Goal: Information Seeking & Learning: Learn about a topic

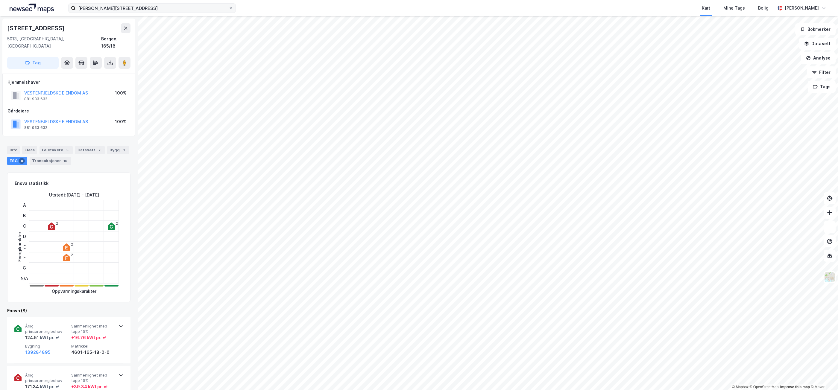
scroll to position [2, 0]
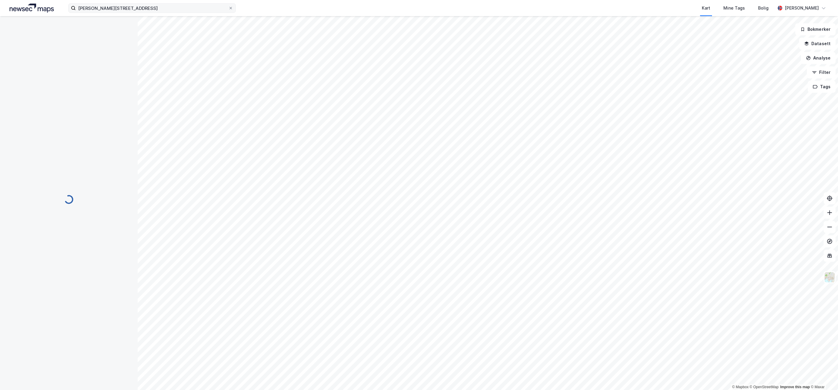
scroll to position [2, 0]
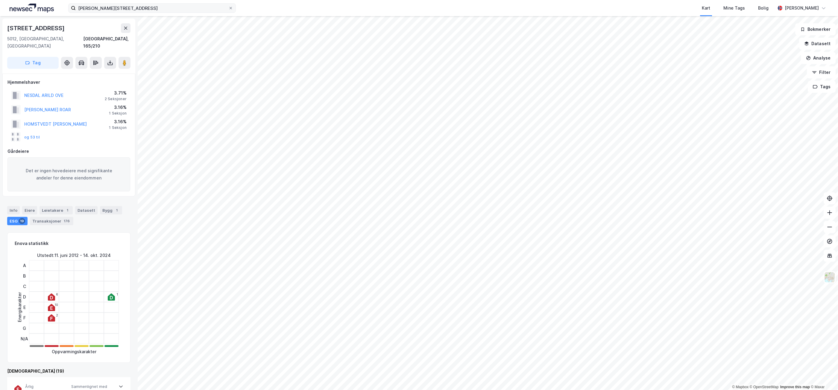
scroll to position [2, 0]
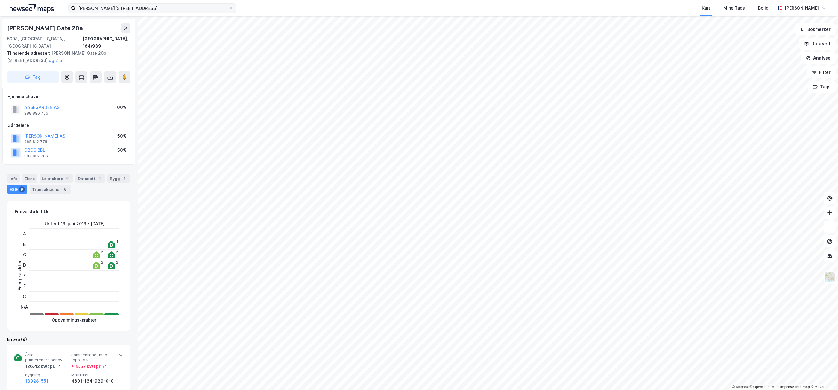
scroll to position [2, 0]
click at [0, 0] on button "[PERSON_NAME] AS" at bounding box center [0, 0] width 0 height 0
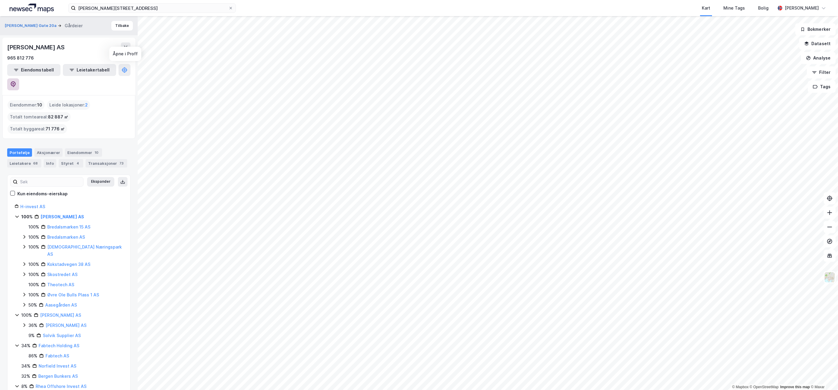
click at [19, 78] on button at bounding box center [13, 84] width 12 height 12
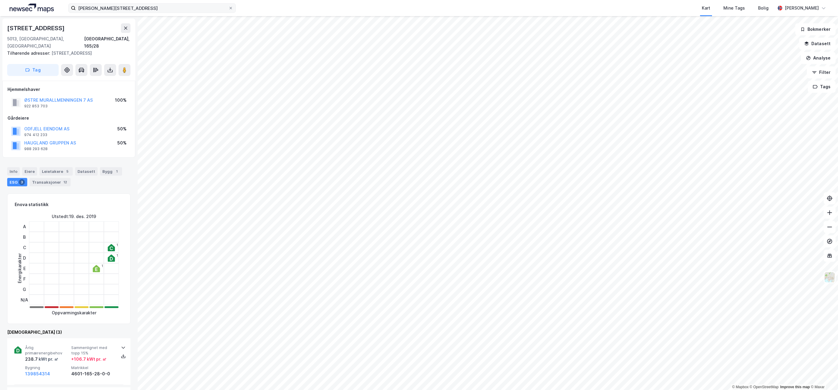
scroll to position [2, 0]
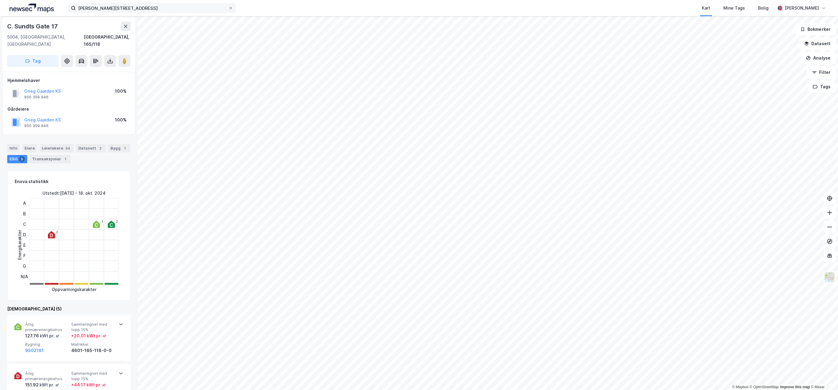
scroll to position [2, 0]
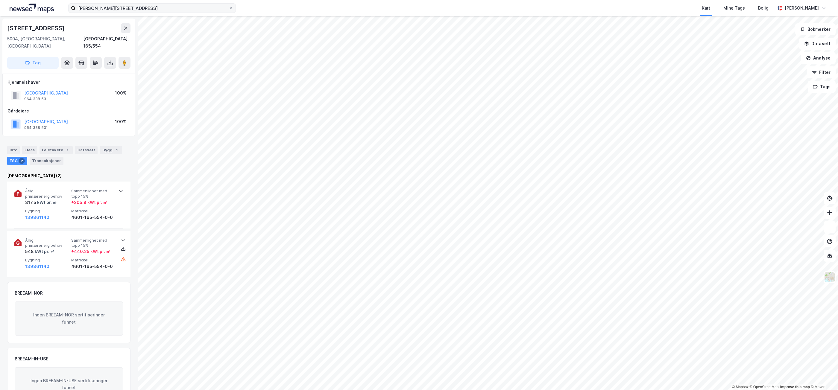
scroll to position [2, 0]
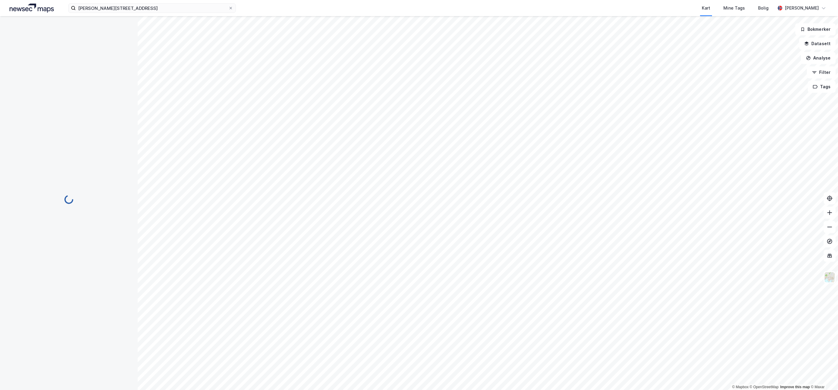
scroll to position [2, 0]
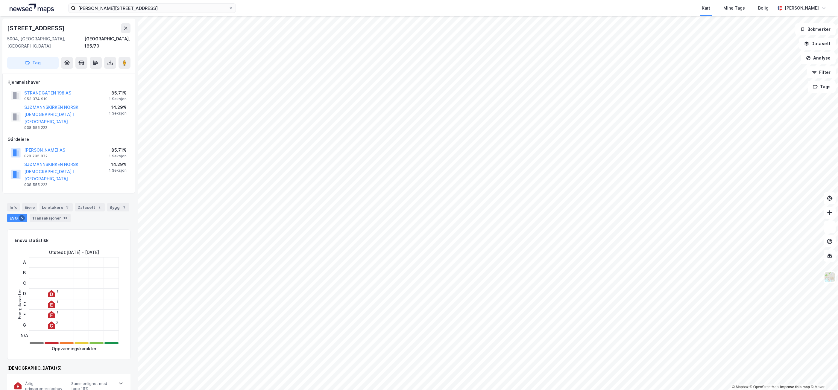
scroll to position [2, 0]
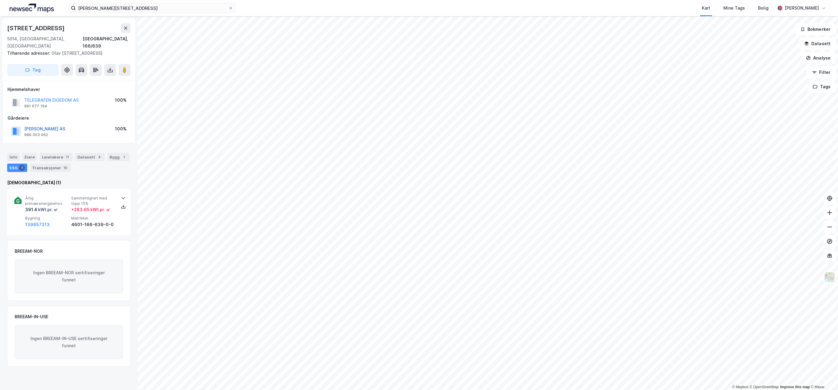
click at [0, 0] on button "[PERSON_NAME] AS" at bounding box center [0, 0] width 0 height 0
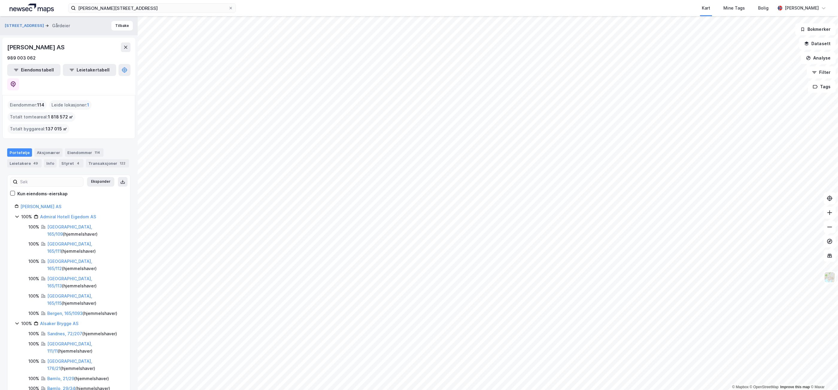
click at [20, 213] on div "100% Admiral Hotell Eigedom AS" at bounding box center [69, 216] width 108 height 7
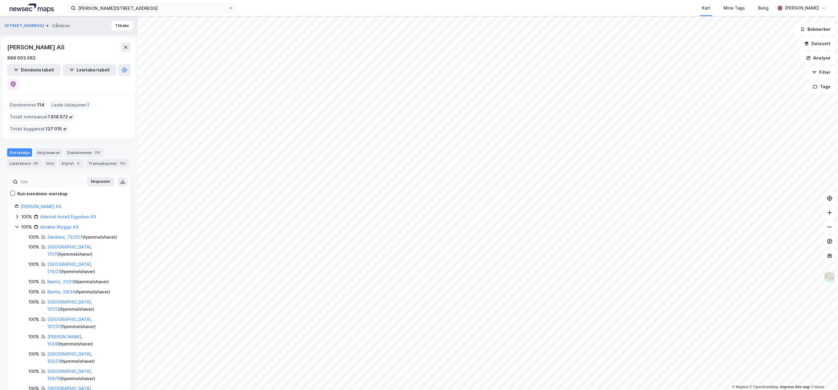
click at [17, 225] on icon at bounding box center [17, 227] width 5 height 5
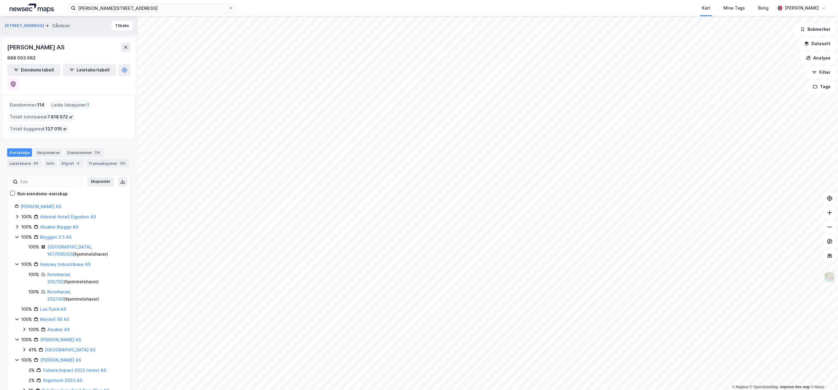
click at [15, 262] on icon at bounding box center [17, 264] width 5 height 5
click at [20, 302] on div "100% [PERSON_NAME] AS" at bounding box center [69, 305] width 108 height 7
click at [19, 313] on icon at bounding box center [17, 315] width 5 height 5
click at [19, 322] on div "100% [PERSON_NAME] Invest 9 AS" at bounding box center [69, 325] width 108 height 7
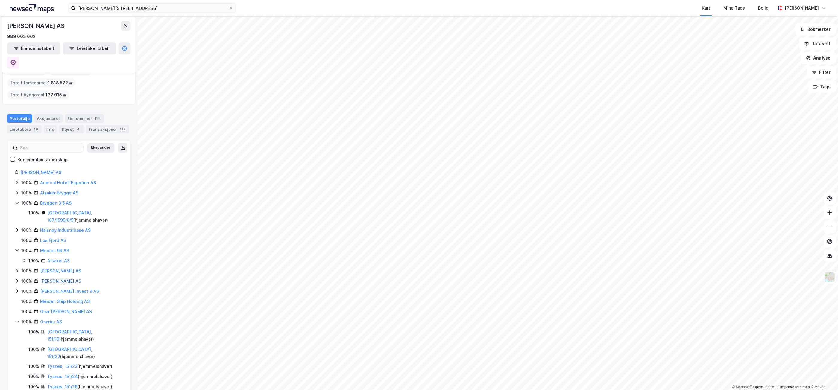
scroll to position [90, 0]
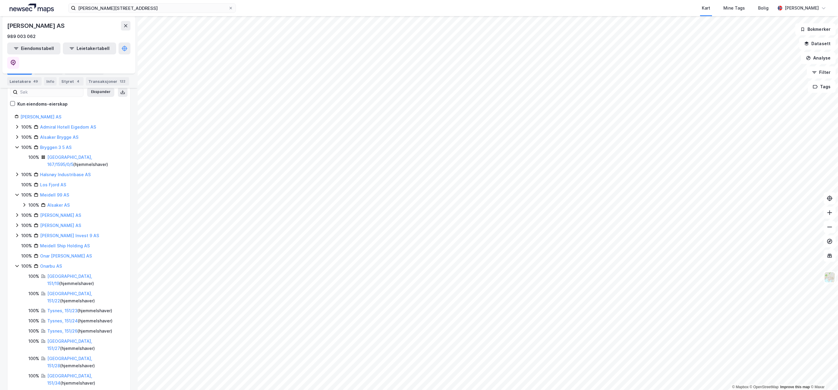
click at [19, 264] on icon at bounding box center [17, 266] width 5 height 5
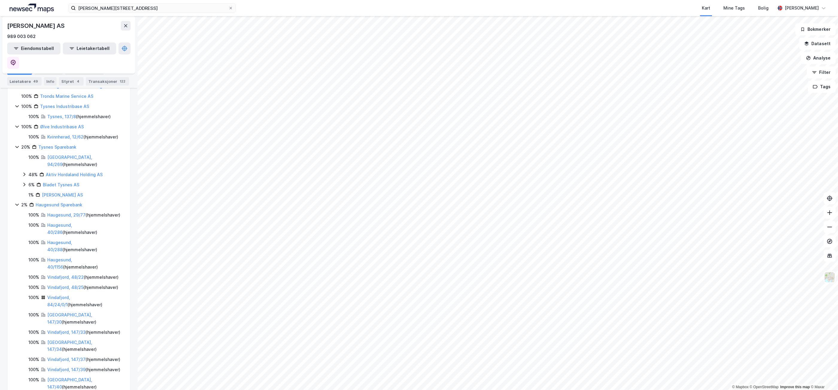
scroll to position [629, 0]
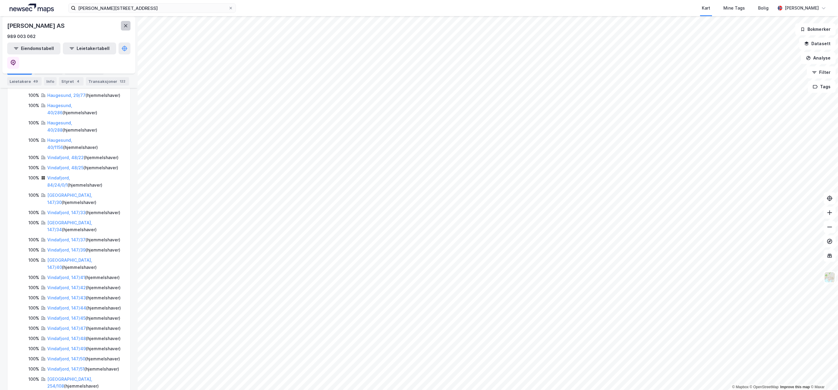
click at [128, 24] on icon at bounding box center [125, 25] width 5 height 5
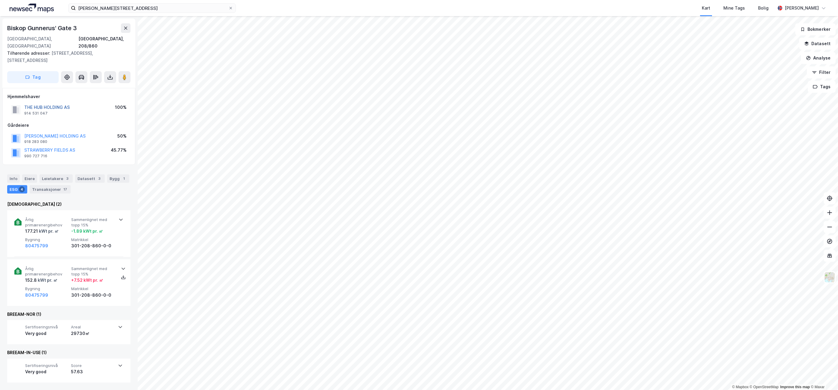
click at [0, 0] on button "THE HUB HOLDING AS" at bounding box center [0, 0] width 0 height 0
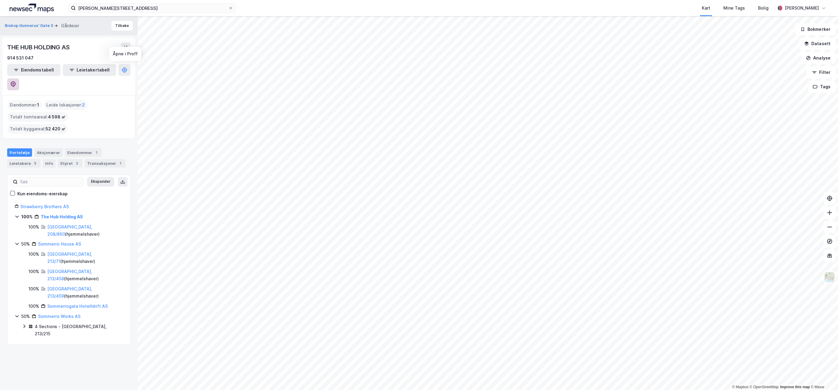
click at [16, 81] on icon at bounding box center [13, 84] width 5 height 6
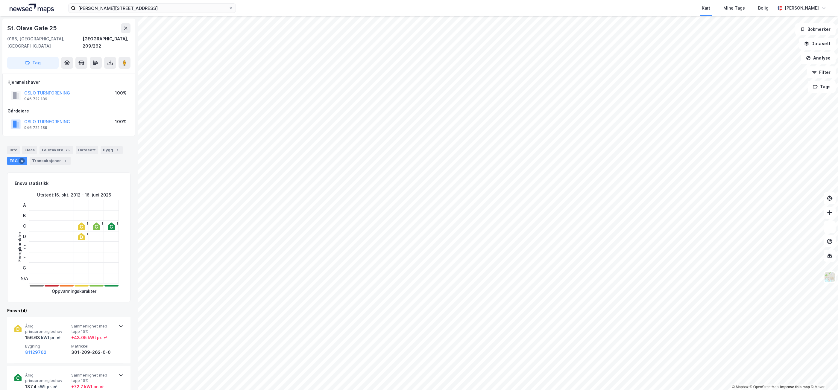
scroll to position [2, 0]
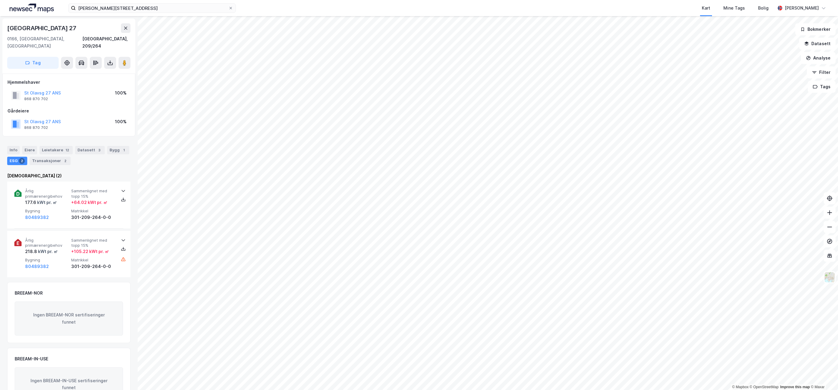
scroll to position [2, 0]
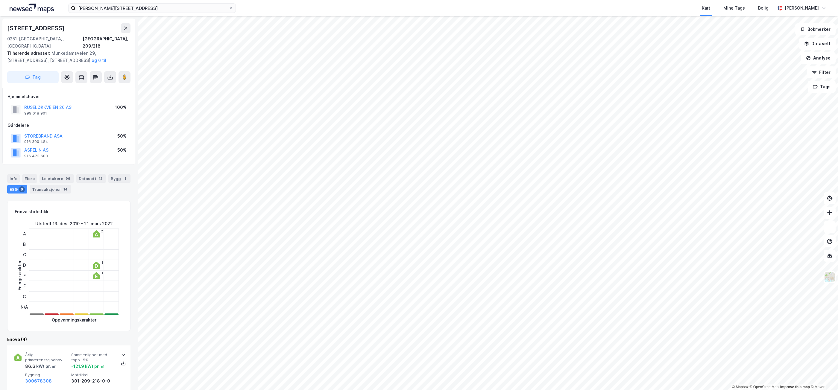
scroll to position [2, 0]
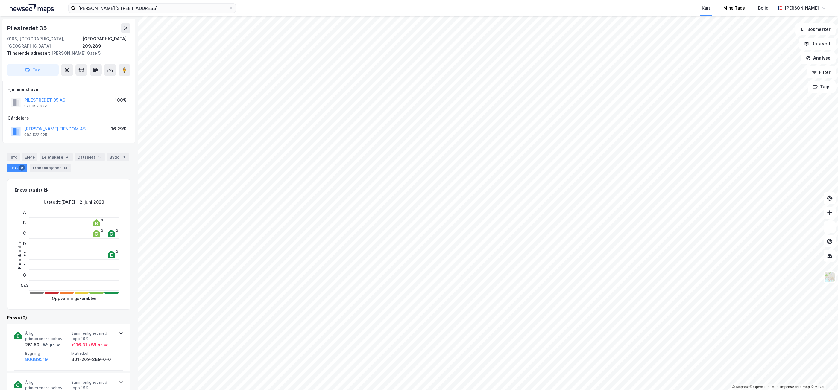
scroll to position [2, 0]
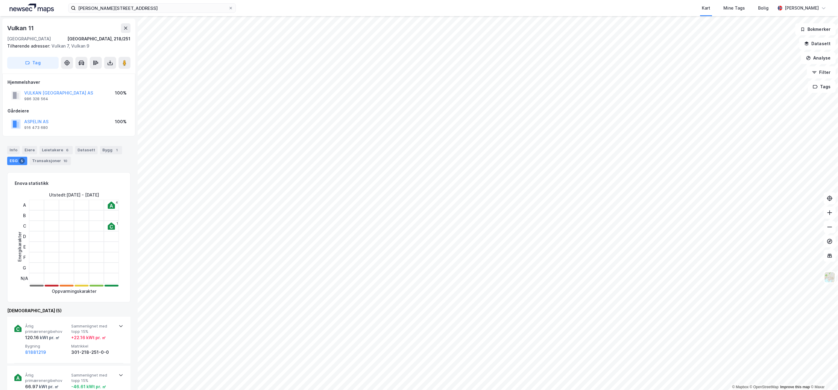
scroll to position [2, 0]
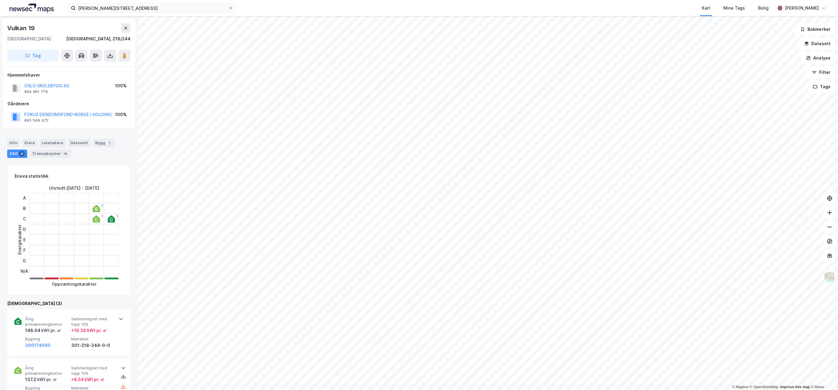
scroll to position [2, 0]
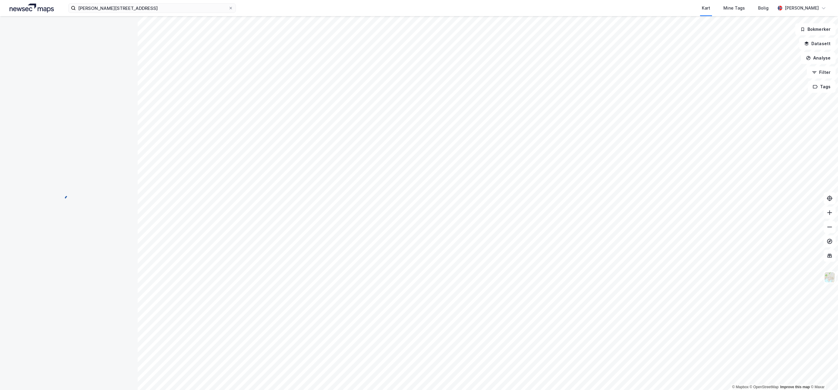
scroll to position [2, 0]
click at [139, 7] on input at bounding box center [156, 8] width 160 height 9
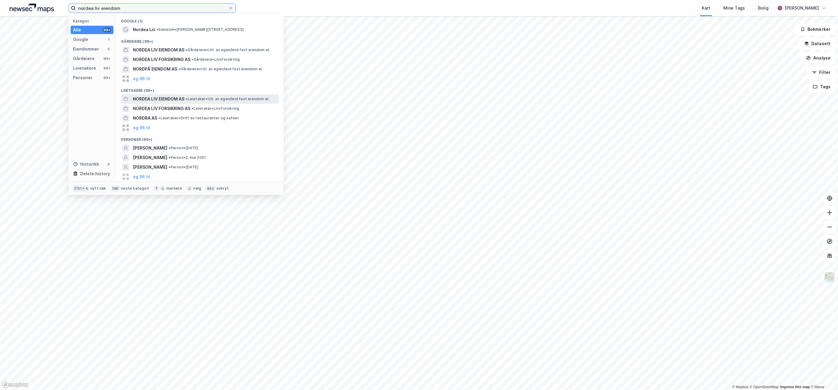
type input "nordea liv eiendom"
click at [170, 98] on span "NORDEA LIV EIENDOM AS" at bounding box center [158, 98] width 51 height 7
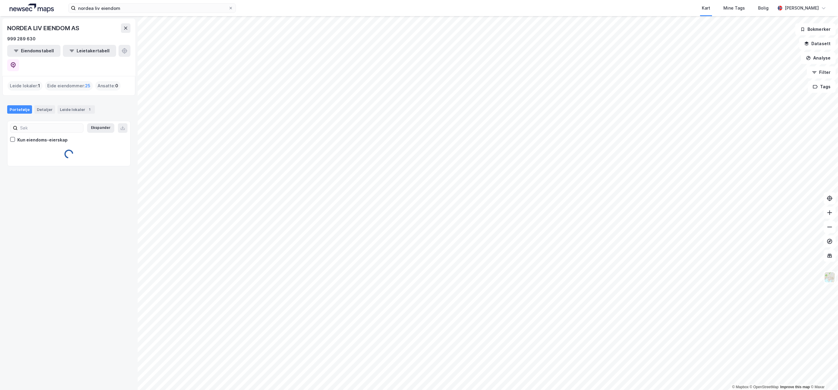
click at [75, 81] on div "Eide eiendommer : 25" at bounding box center [69, 86] width 48 height 10
click at [89, 82] on span "25" at bounding box center [87, 85] width 5 height 7
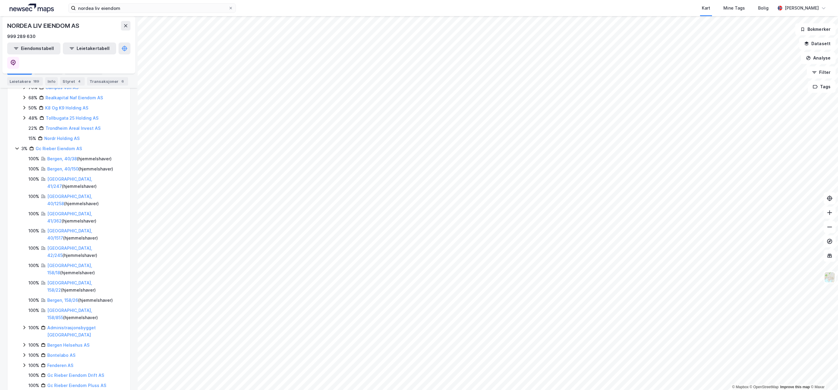
scroll to position [546, 0]
